Goal: Use online tool/utility: Utilize a website feature to perform a specific function

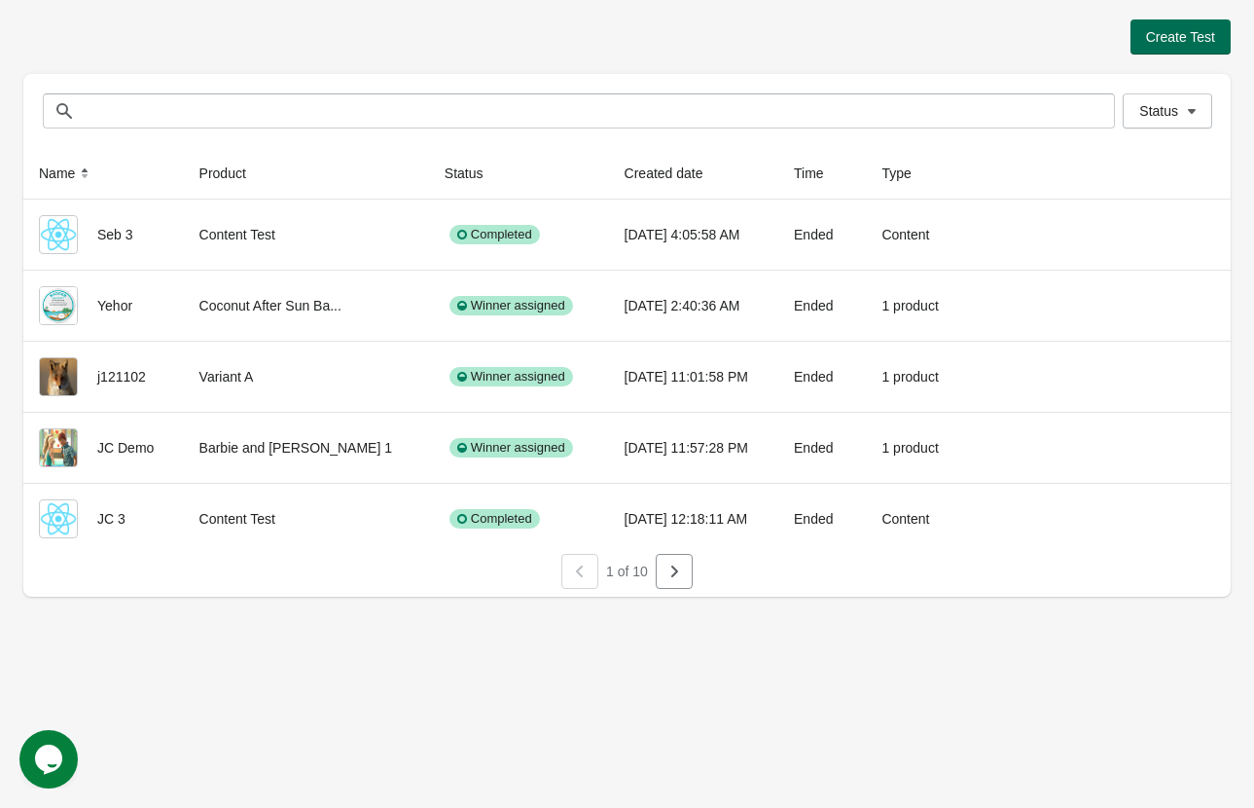
click at [1165, 39] on span "Create Test" at bounding box center [1180, 37] width 69 height 16
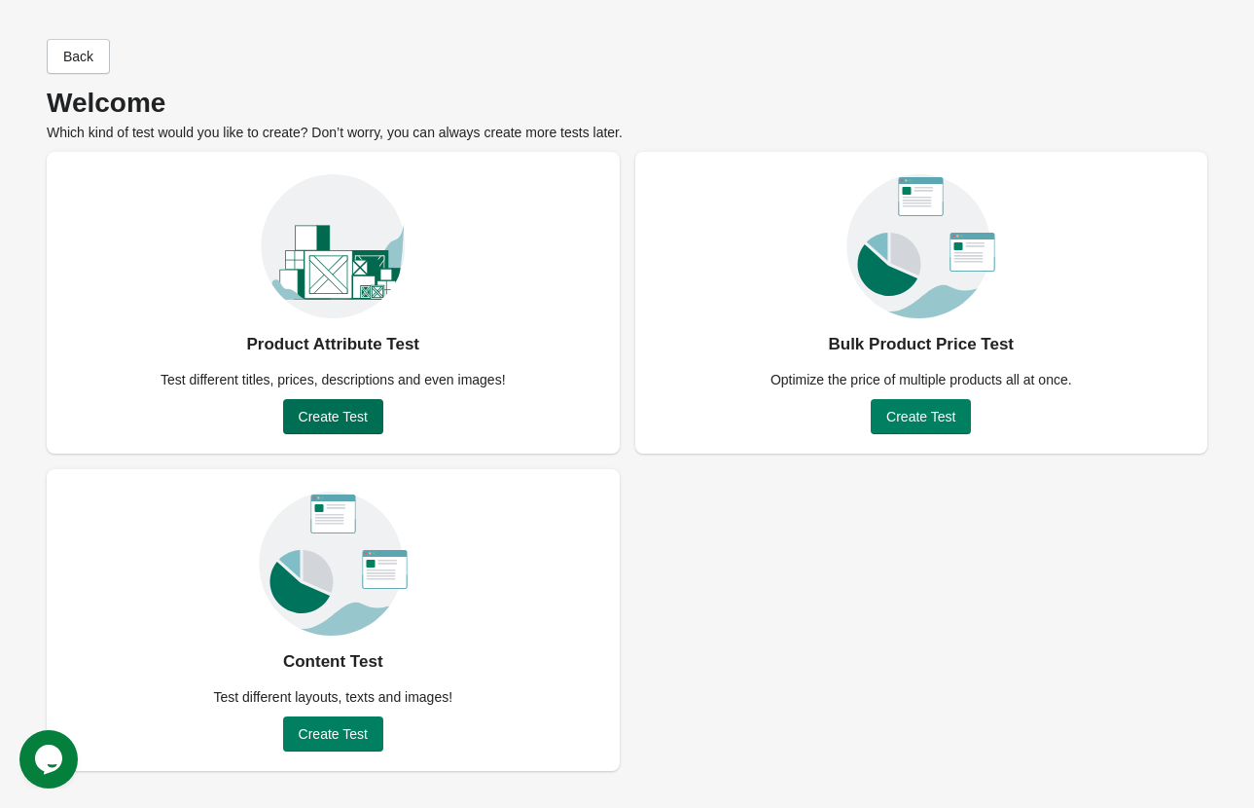
click at [333, 420] on span "Create Test" at bounding box center [333, 417] width 69 height 16
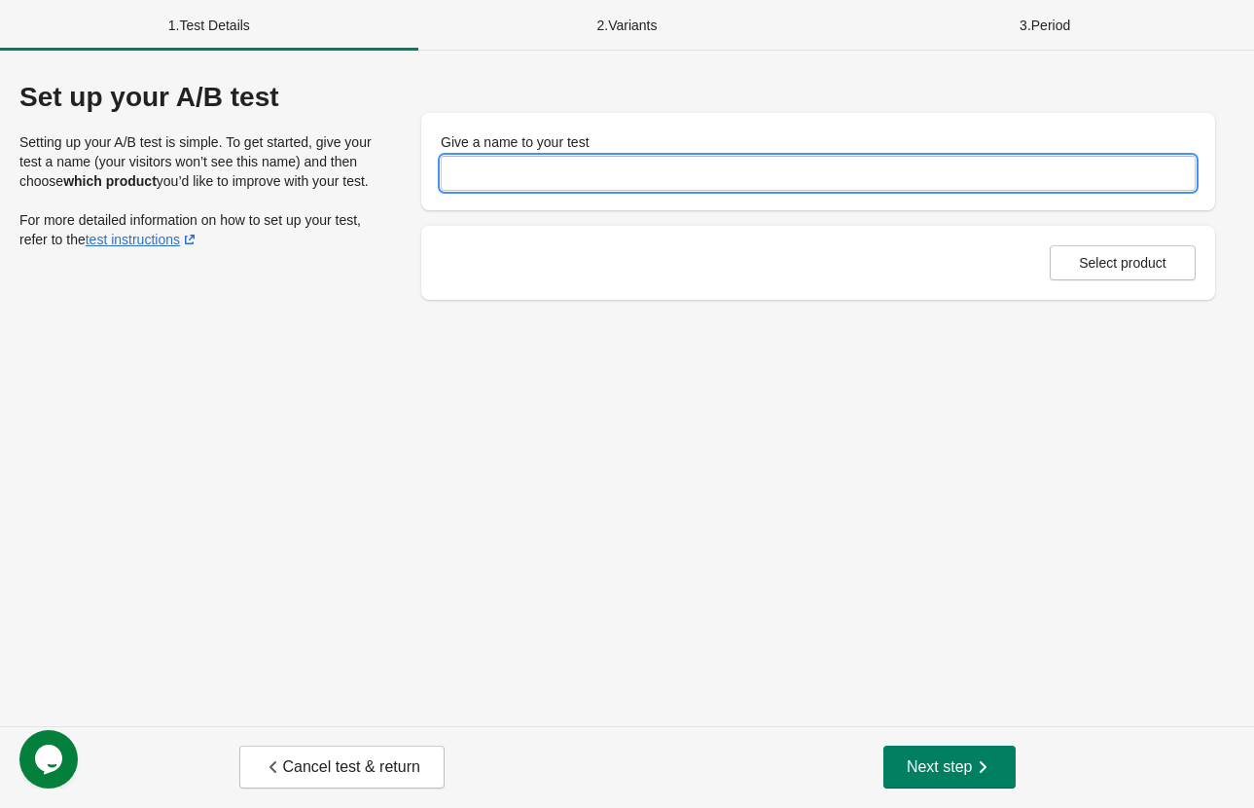
click at [529, 177] on input "Give a name to your test" at bounding box center [818, 173] width 755 height 35
type input "**********"
click at [1131, 250] on button "Select product" at bounding box center [1123, 262] width 146 height 35
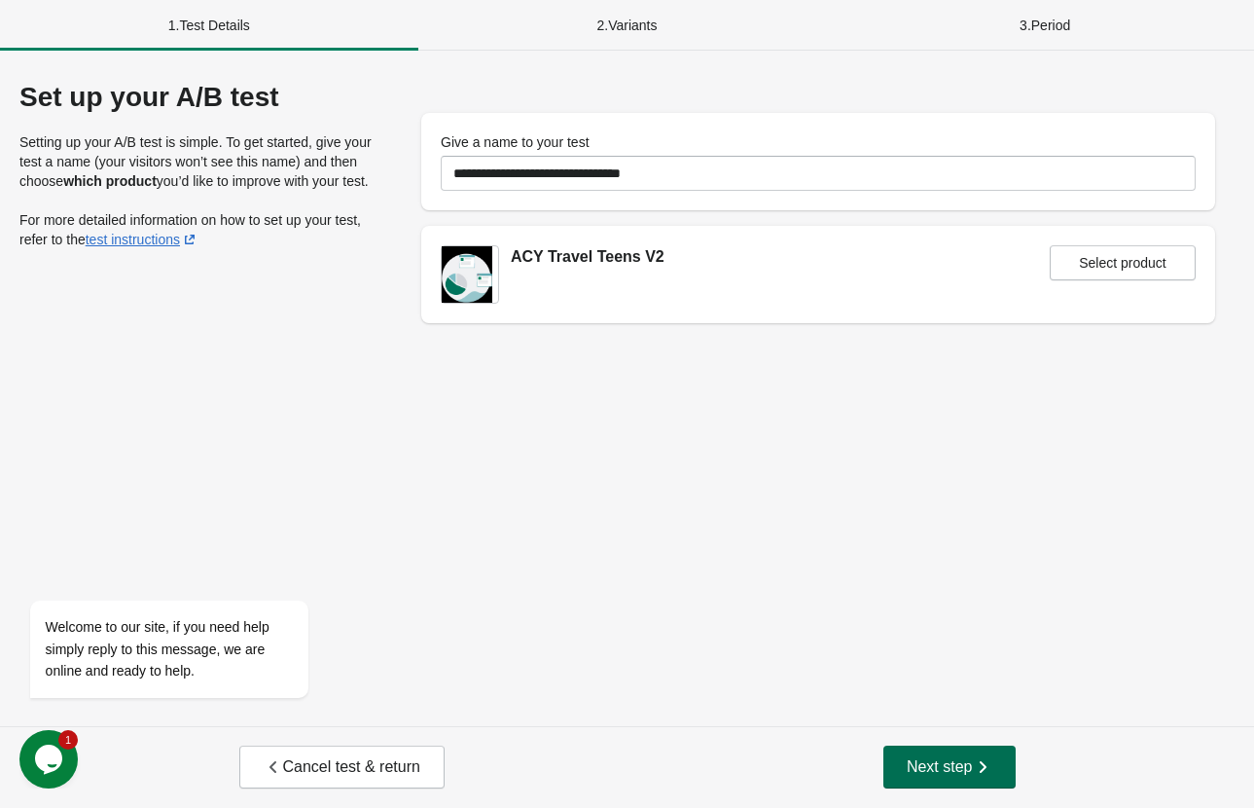
click at [925, 771] on span "Next step" at bounding box center [950, 766] width 86 height 19
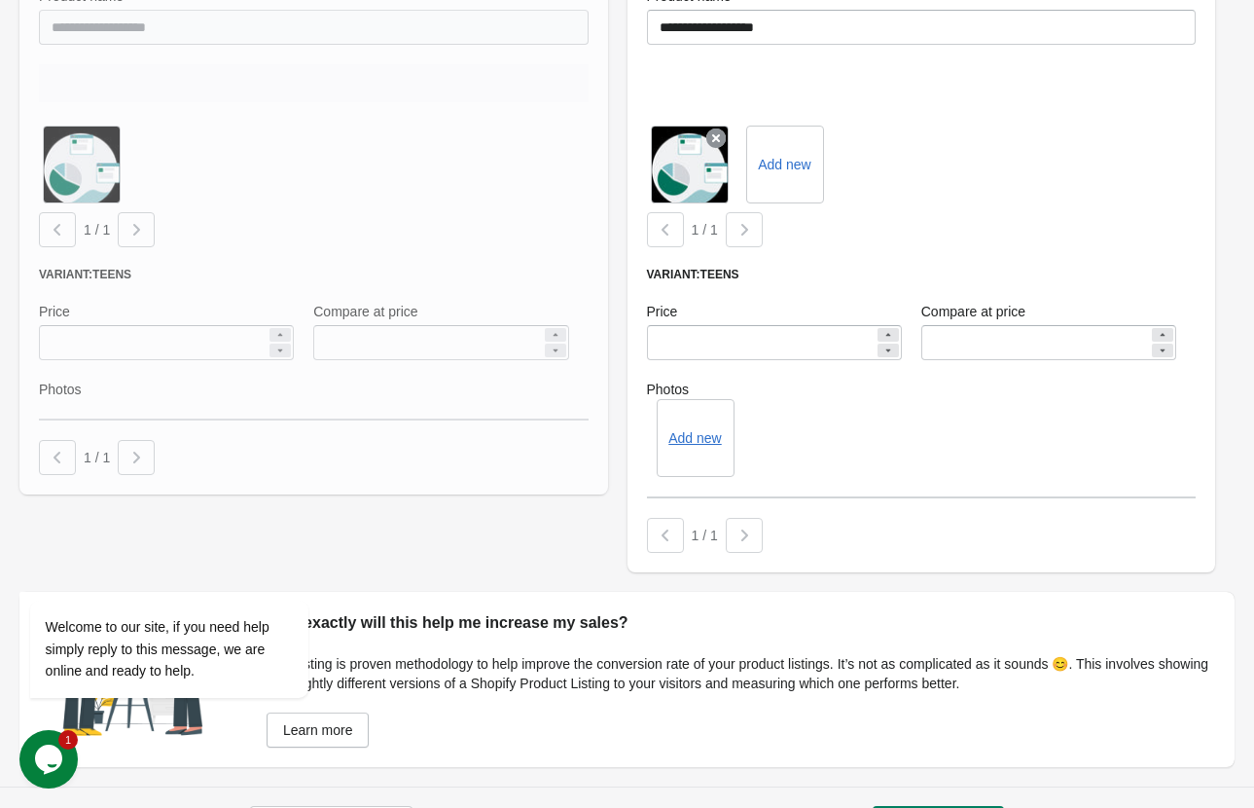
scroll to position [424, 0]
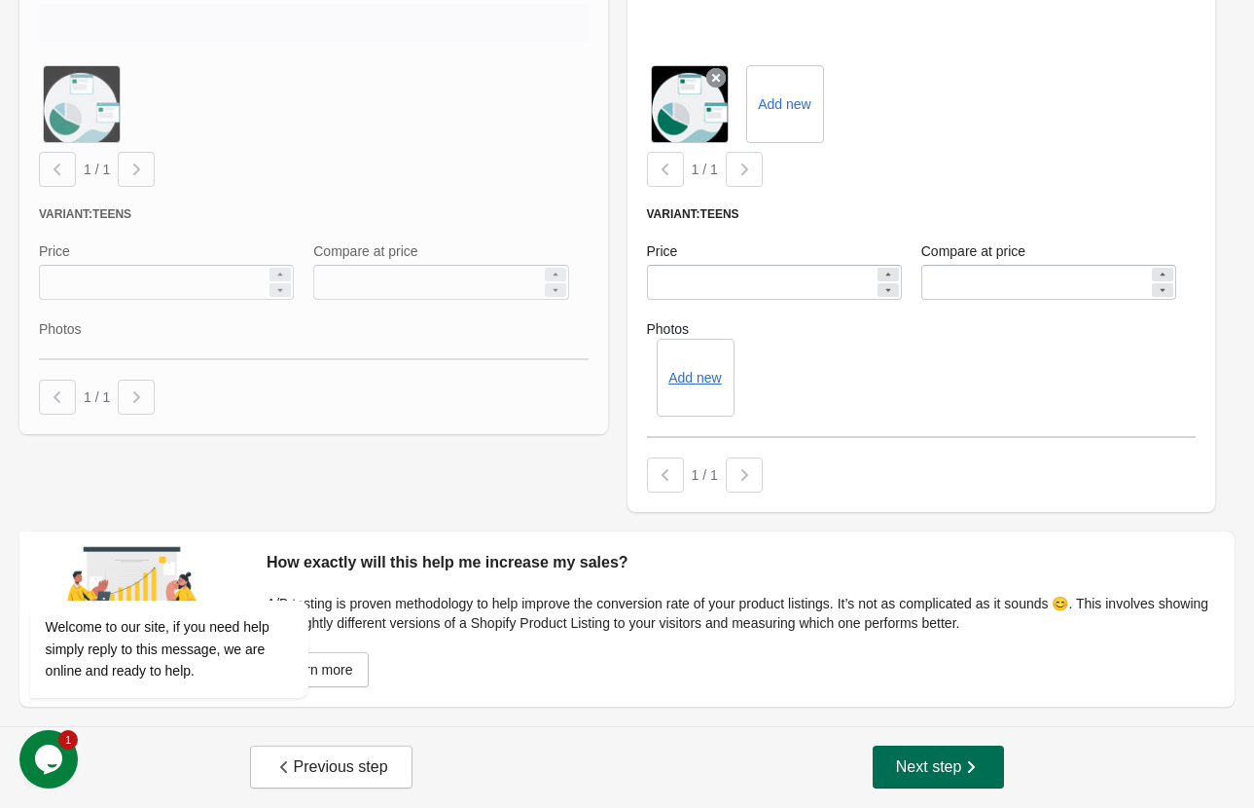
click at [928, 764] on span "Next step" at bounding box center [939, 766] width 86 height 19
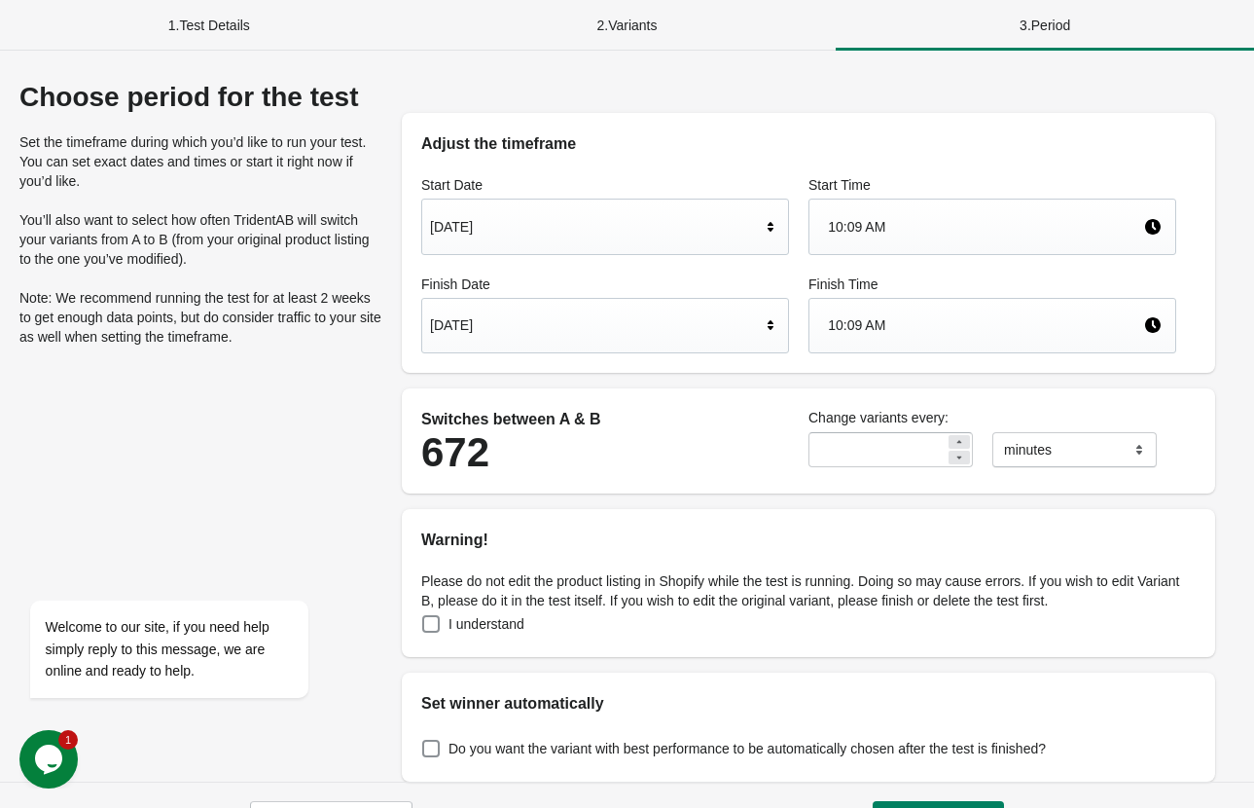
click at [755, 316] on div "[DATE]" at bounding box center [595, 325] width 331 height 37
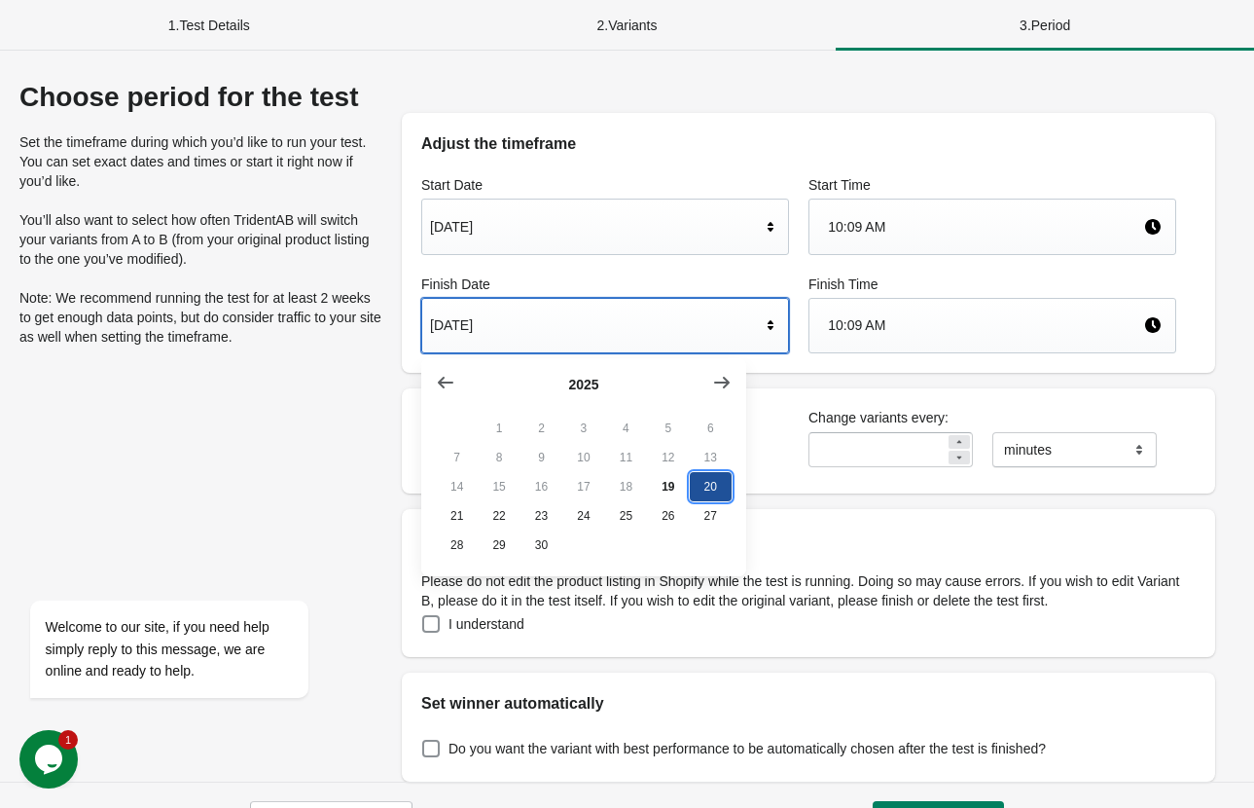
click at [708, 485] on button "20" at bounding box center [711, 486] width 42 height 29
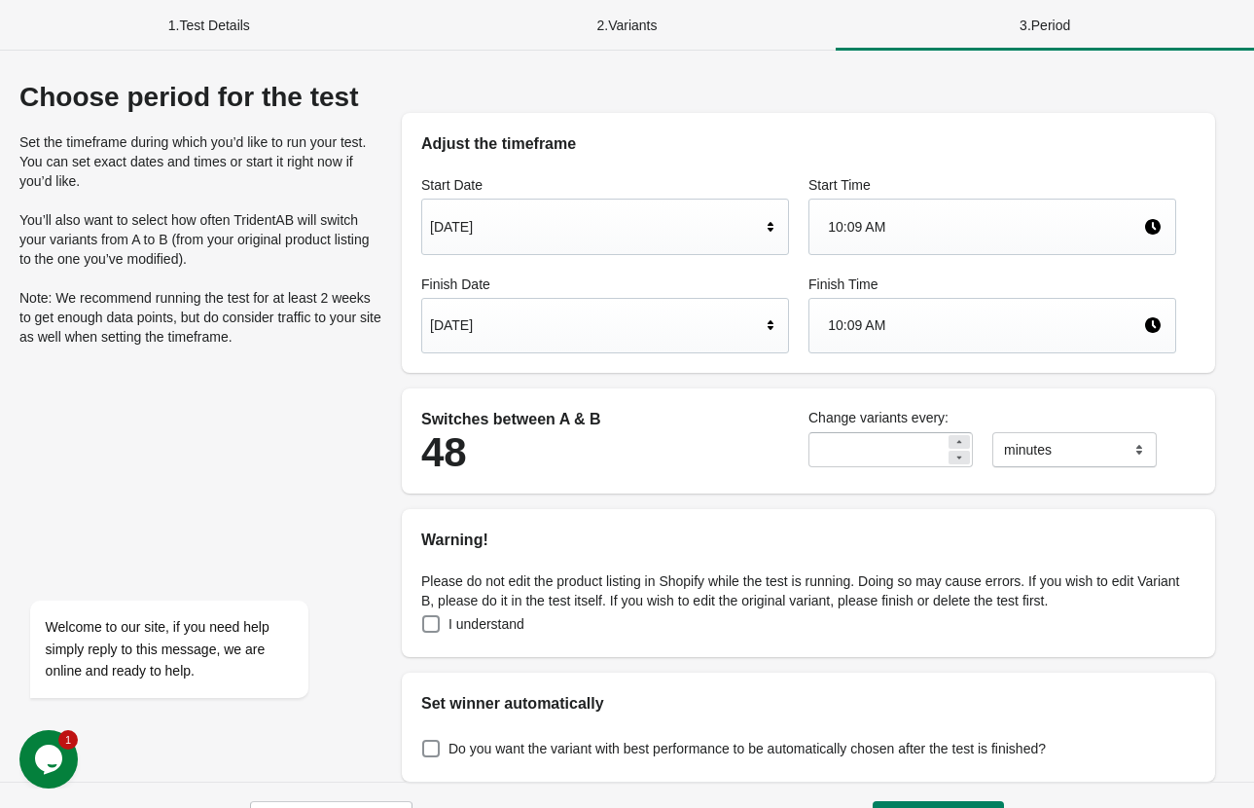
click at [741, 324] on div "[DATE]" at bounding box center [595, 325] width 331 height 37
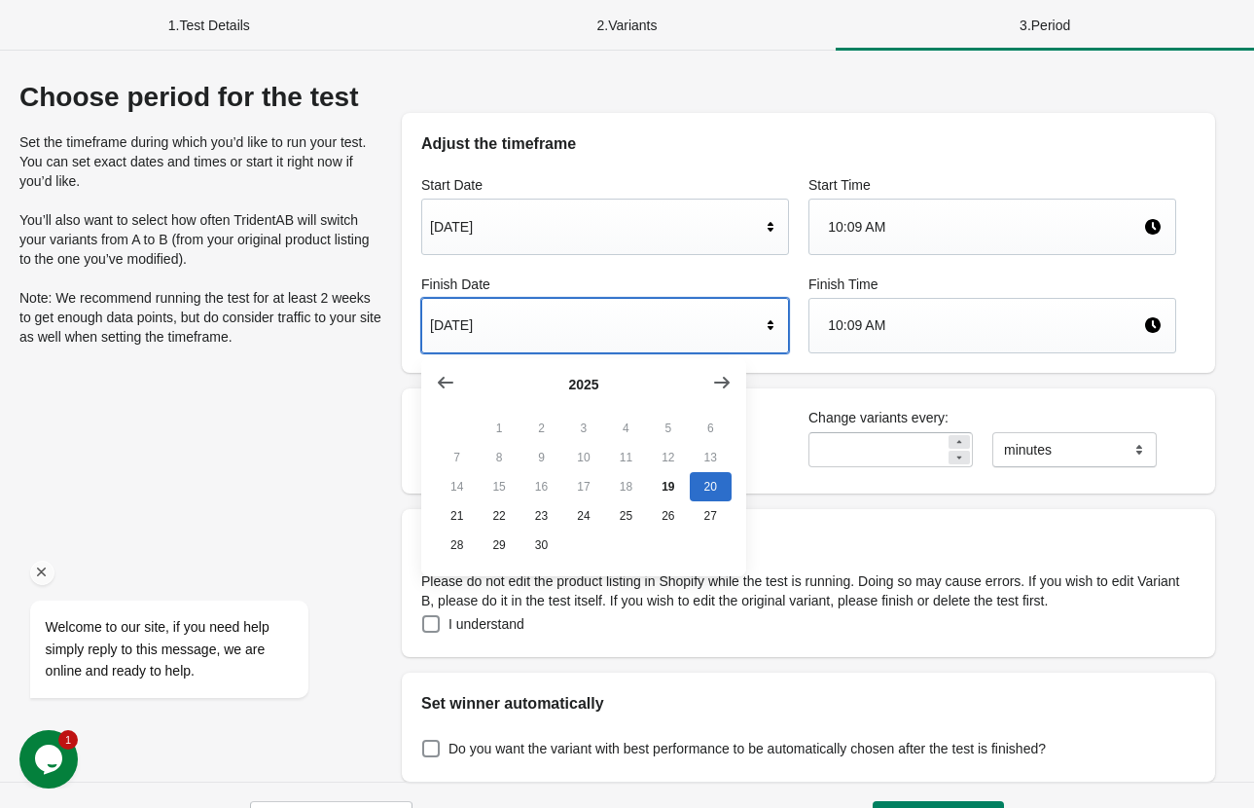
click at [281, 455] on div "Welcome to our site, if you need help simply reply to this message, we are onli…" at bounding box center [194, 568] width 350 height 296
click at [307, 510] on div "Welcome to our site, if you need help simply reply to this message, we are onli…" at bounding box center [194, 568] width 350 height 296
click at [671, 621] on div "I understand" at bounding box center [808, 623] width 775 height 27
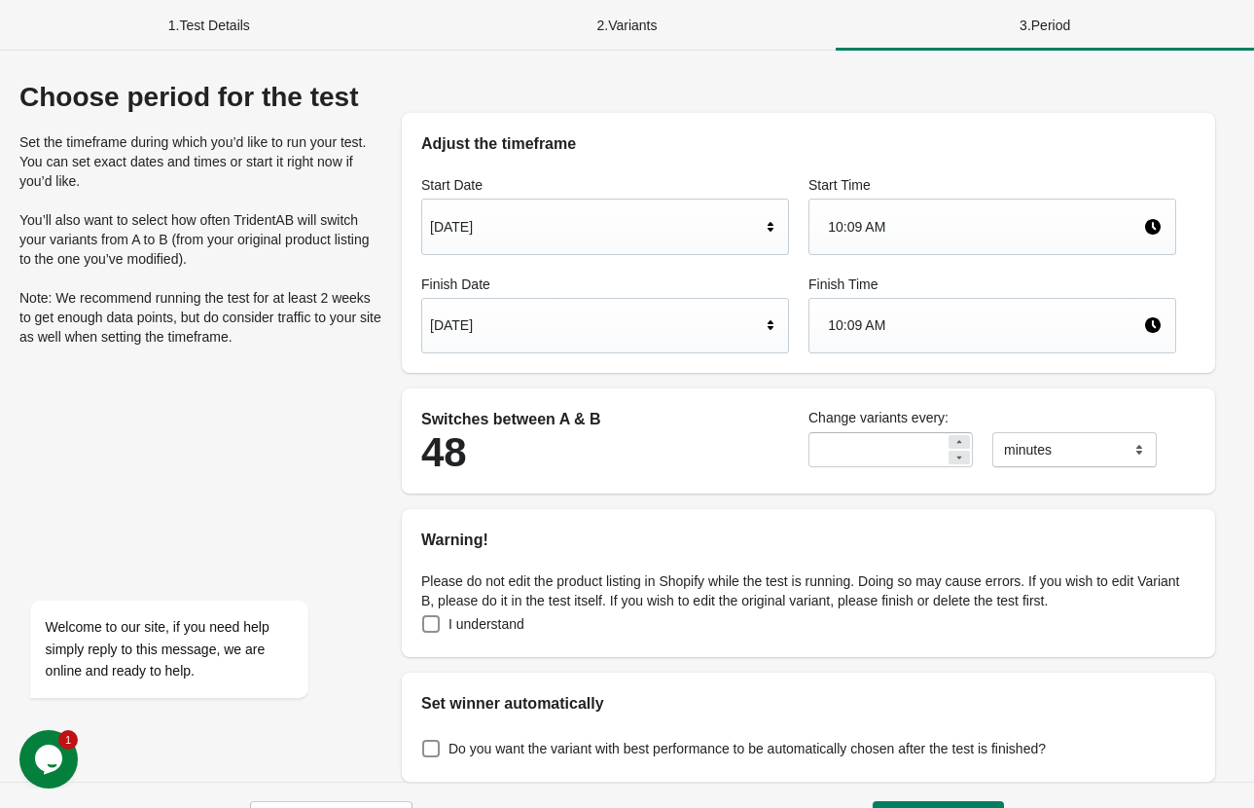
click at [744, 326] on div "[DATE]" at bounding box center [595, 325] width 331 height 37
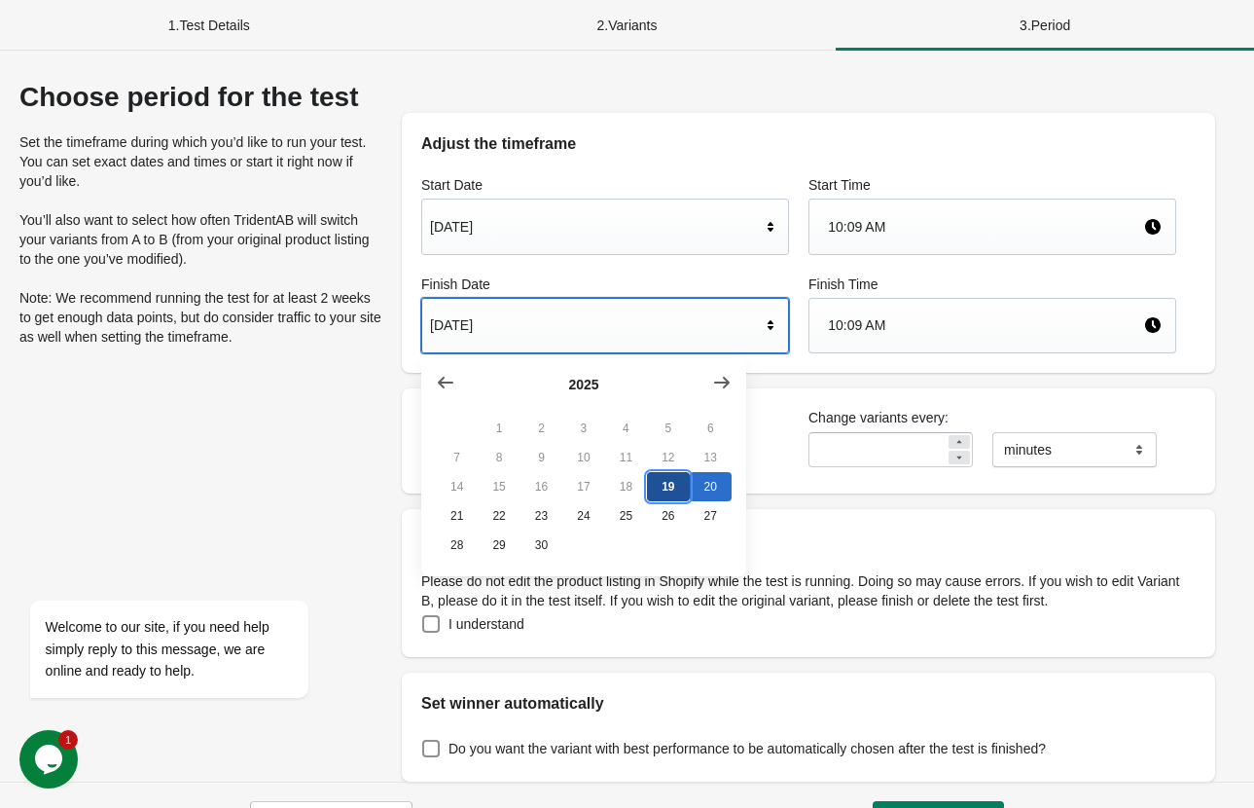
click at [668, 493] on button "19" at bounding box center [668, 486] width 42 height 29
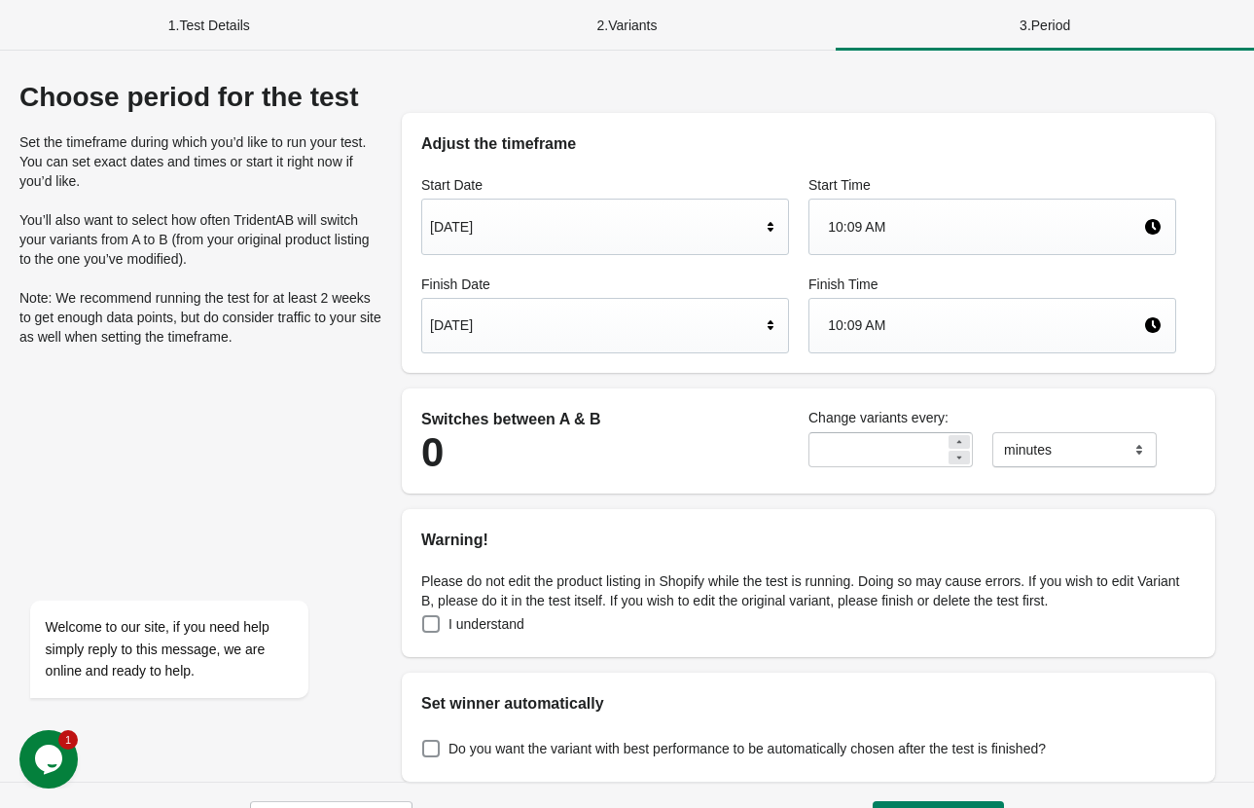
click at [902, 334] on div "10:09 AM" at bounding box center [985, 325] width 315 height 37
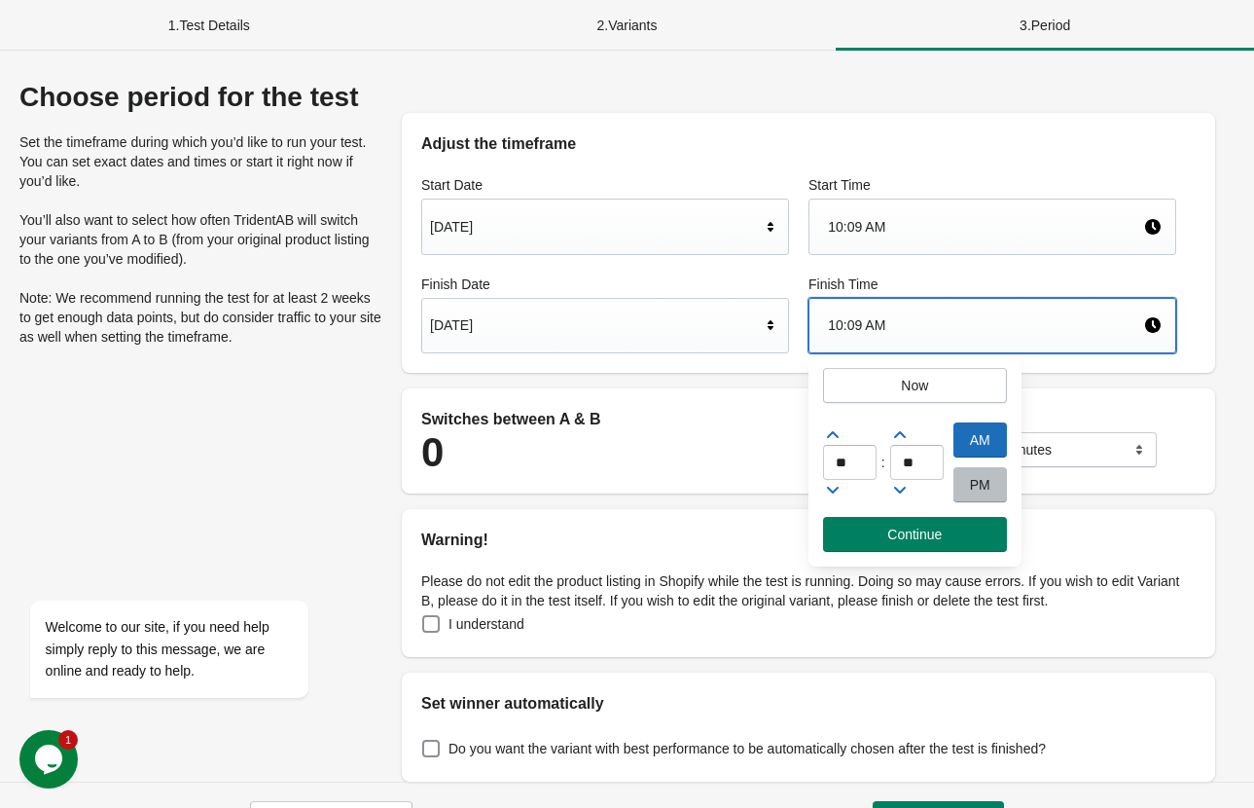
click at [971, 489] on div "PM" at bounding box center [981, 484] width 54 height 35
click at [676, 575] on p "Please do not edit the product listing in Shopify while the test is running. Do…" at bounding box center [808, 590] width 775 height 39
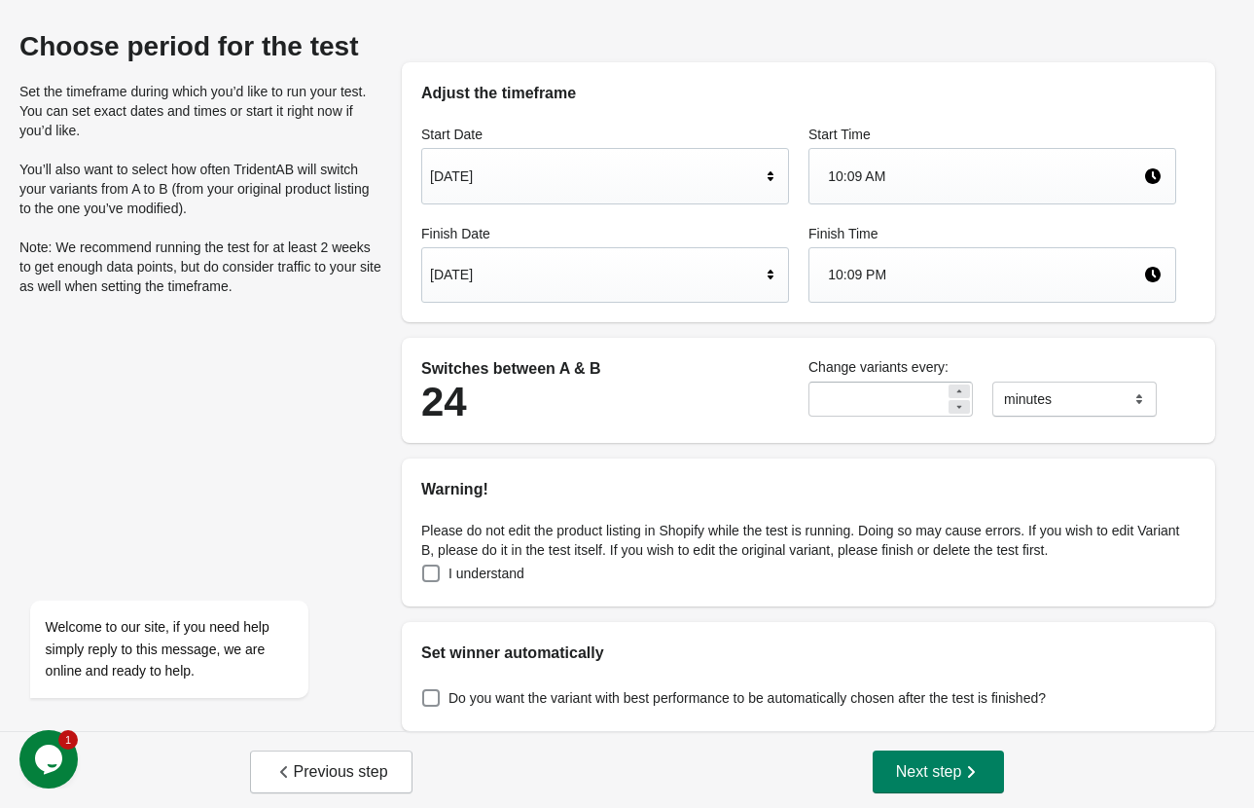
scroll to position [54, 0]
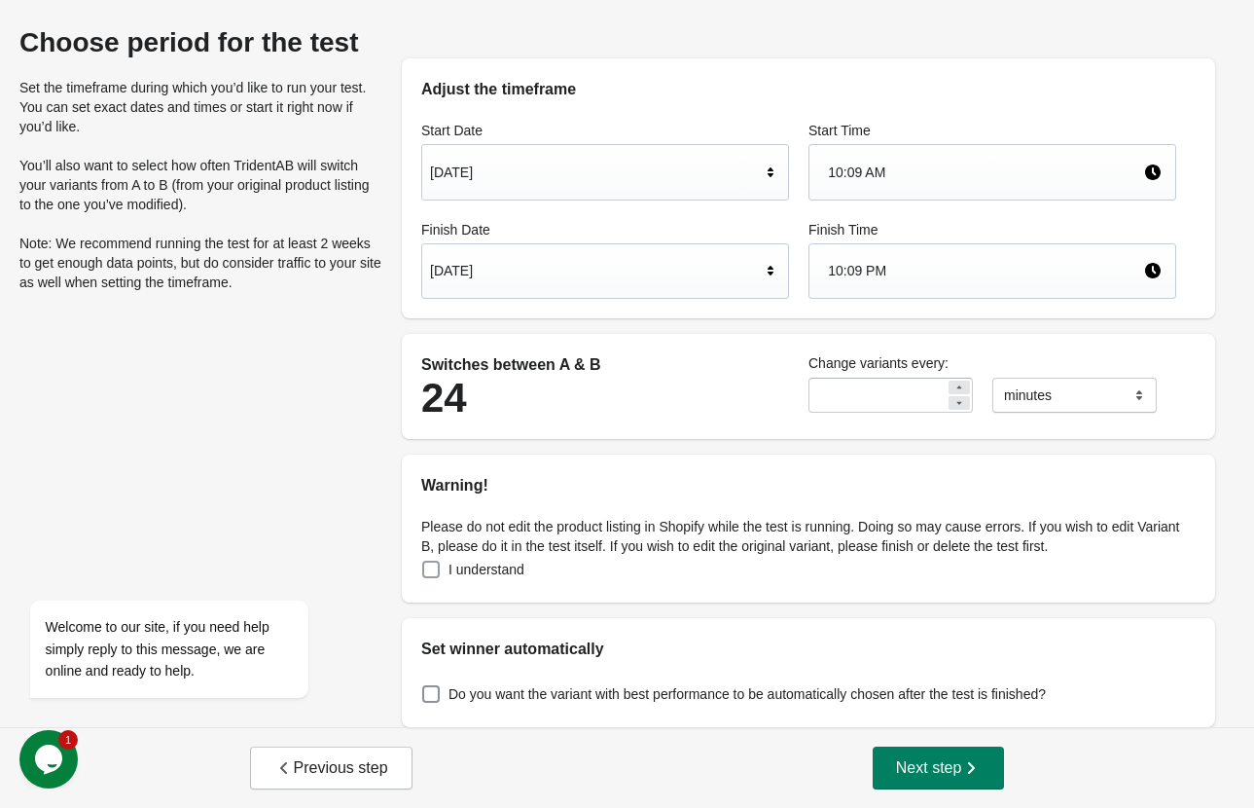
click at [494, 567] on span "I understand" at bounding box center [487, 569] width 76 height 19
click at [896, 758] on span "Next step" at bounding box center [939, 767] width 86 height 19
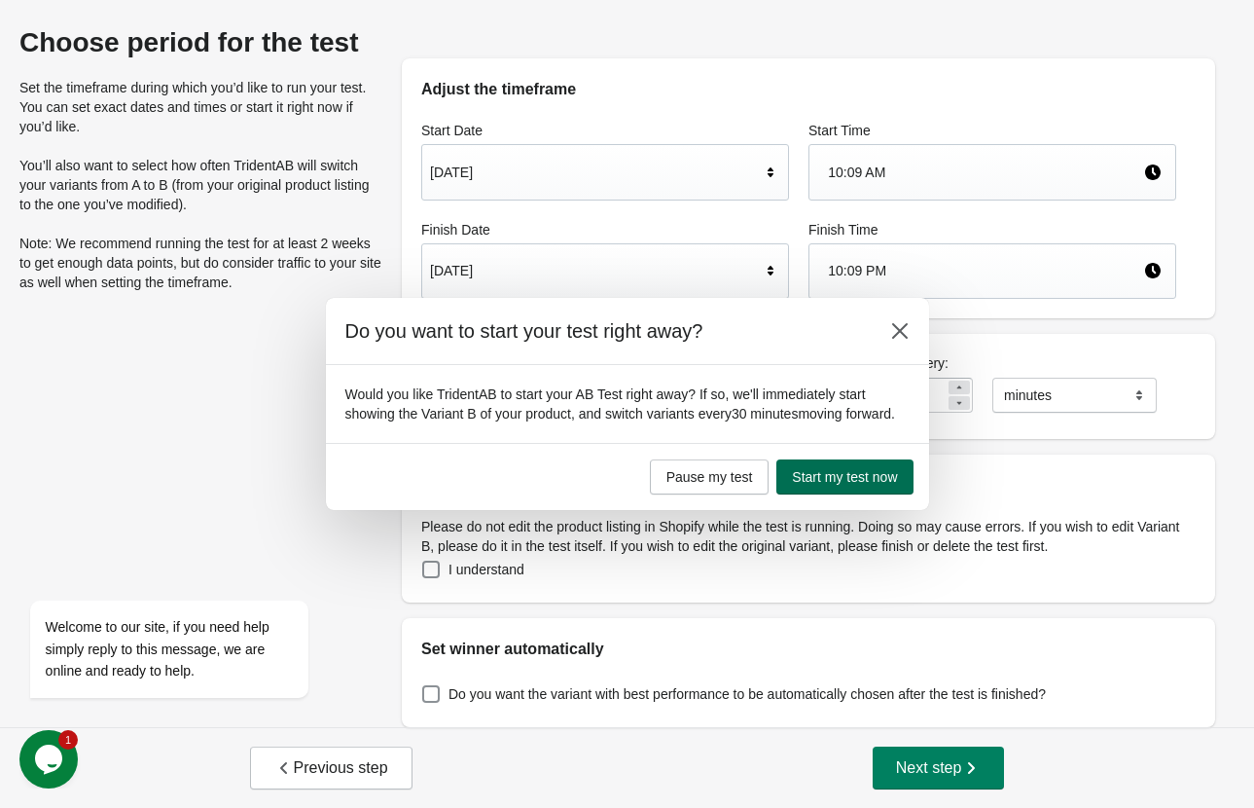
click at [829, 485] on span "Start my test now" at bounding box center [844, 477] width 105 height 16
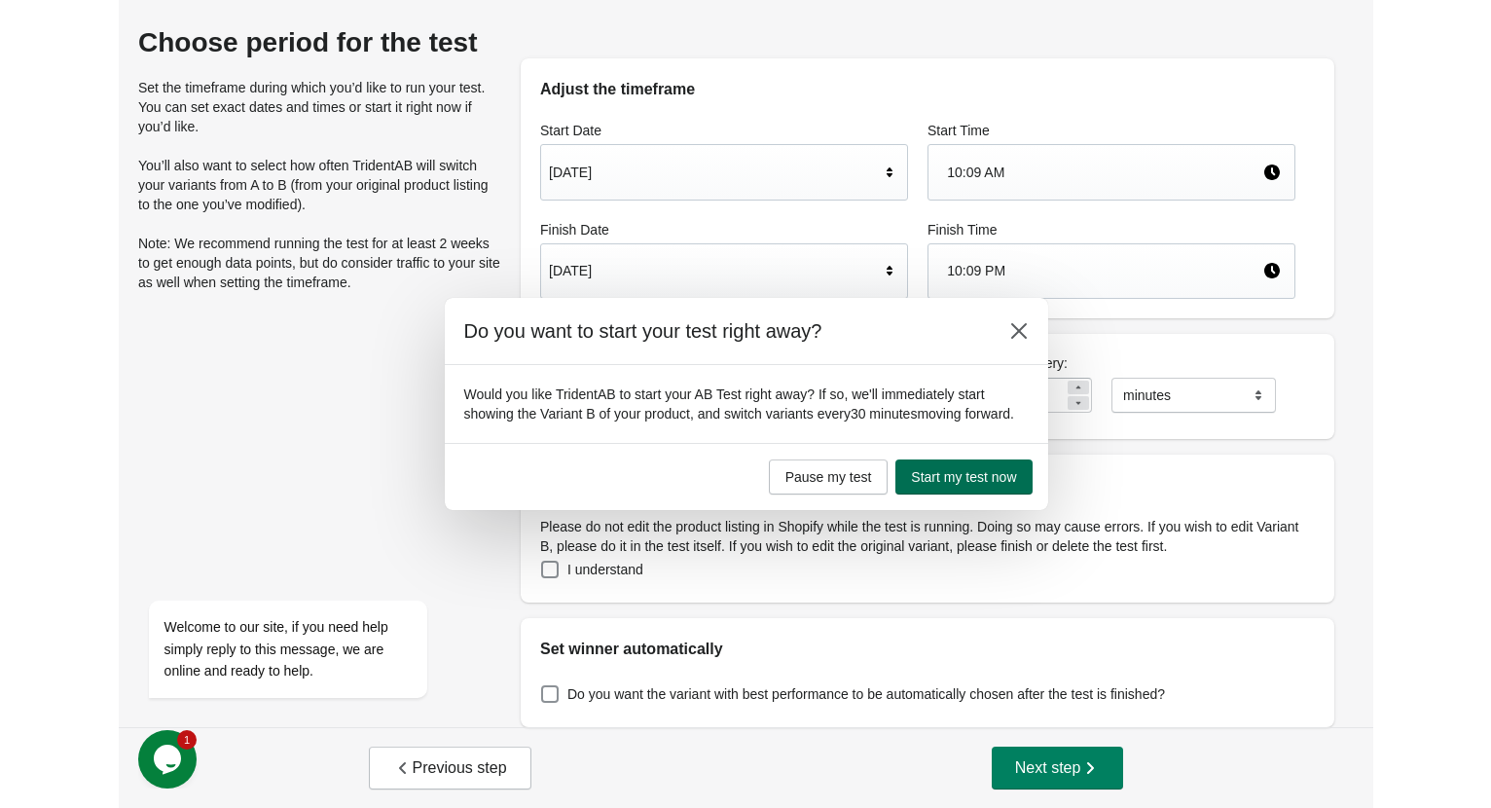
scroll to position [0, 0]
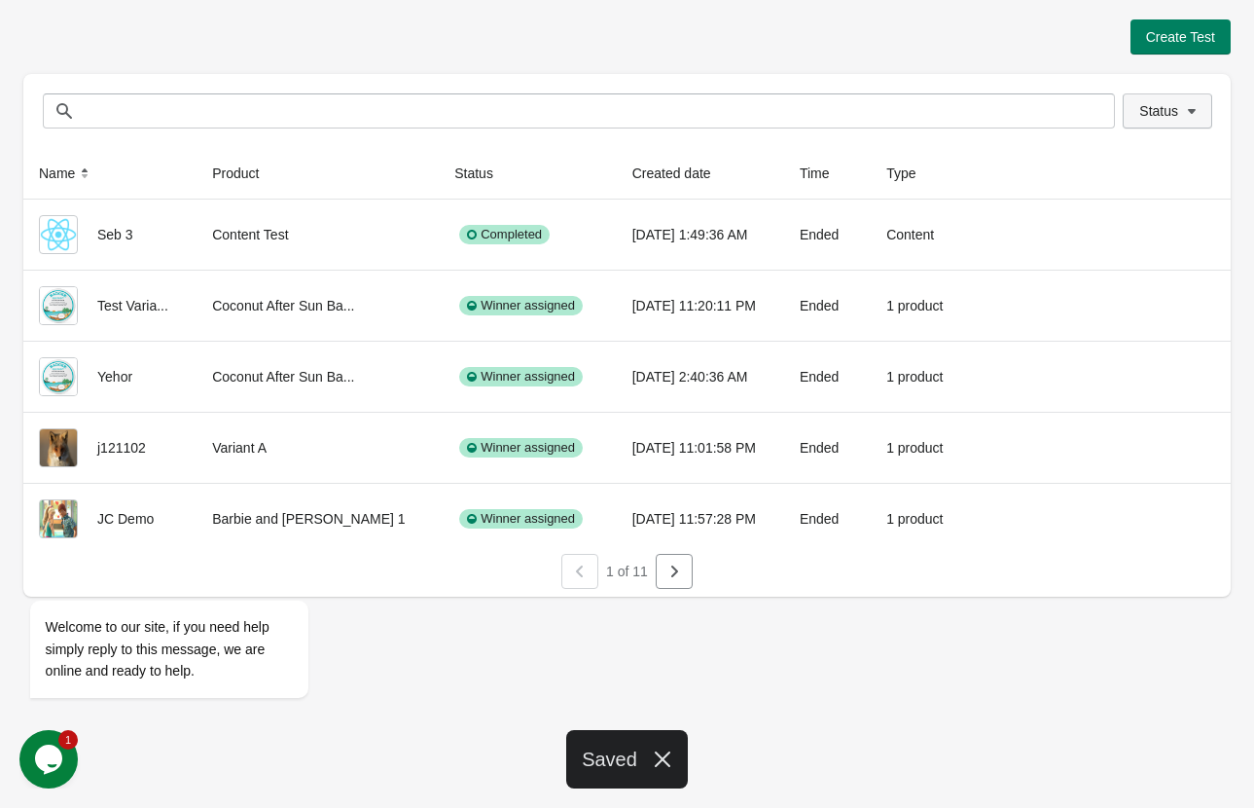
click at [1172, 112] on span "Status" at bounding box center [1159, 111] width 39 height 16
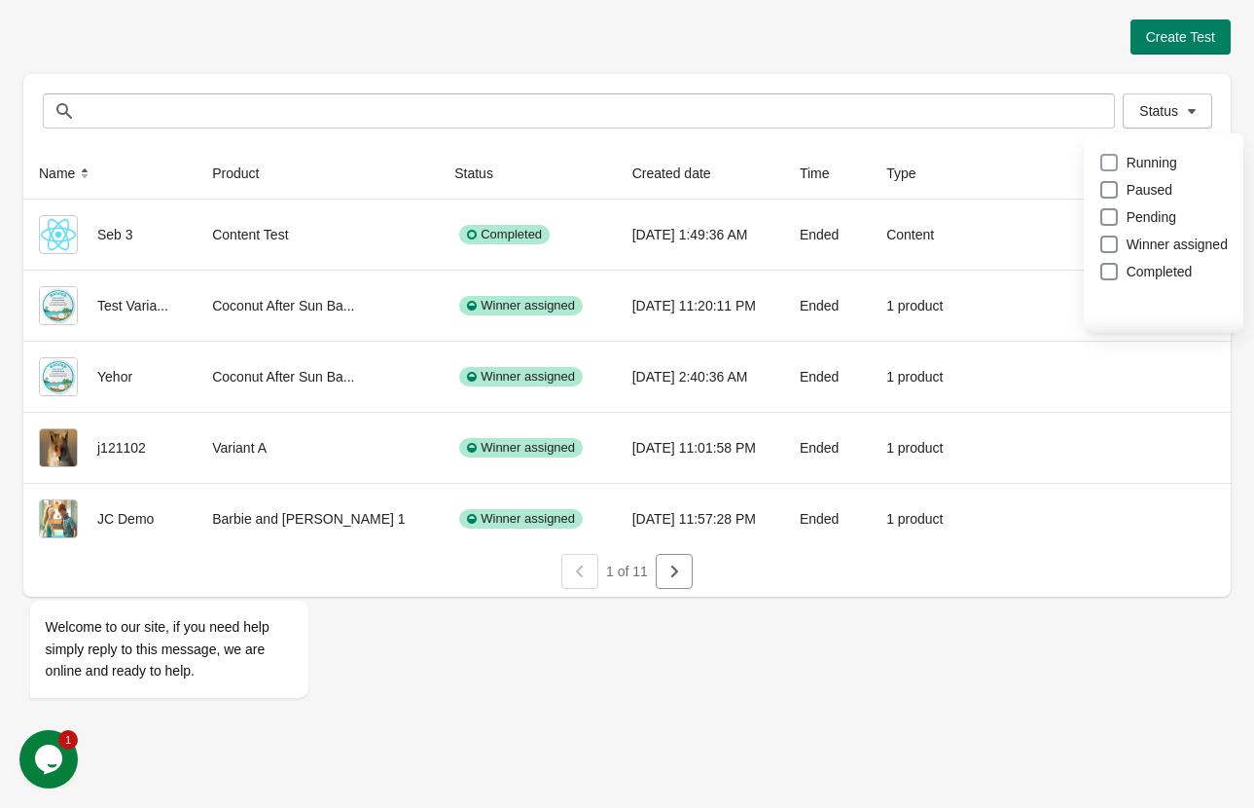
click at [1145, 159] on span "Running" at bounding box center [1152, 162] width 51 height 19
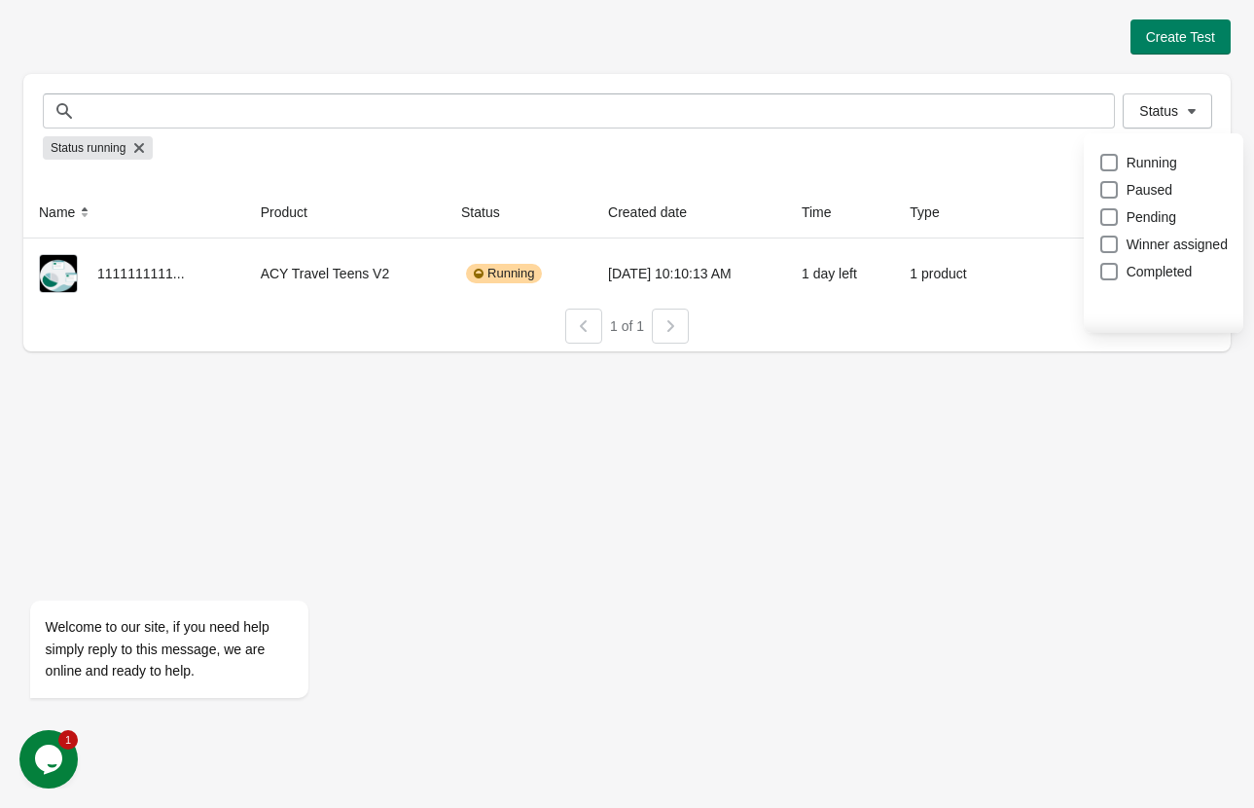
click at [732, 556] on div "Create Test Status Status Status running Name Product Status Created date Time …" at bounding box center [627, 404] width 1254 height 808
